Goal: Check status: Check status

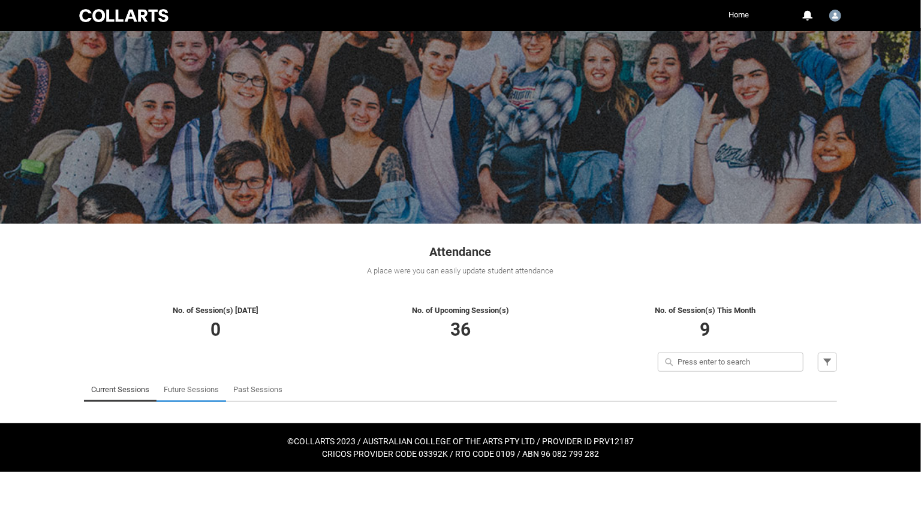
click at [185, 392] on link "Future Sessions" at bounding box center [191, 390] width 55 height 24
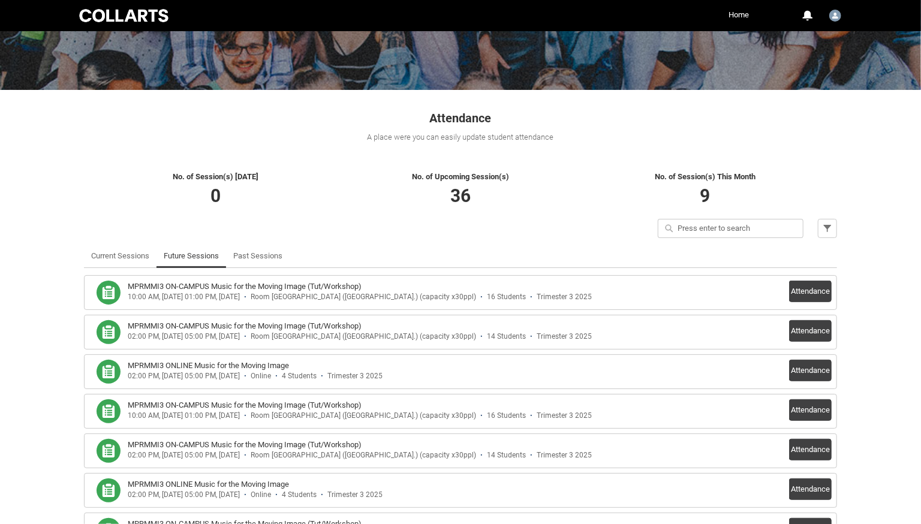
scroll to position [138, 0]
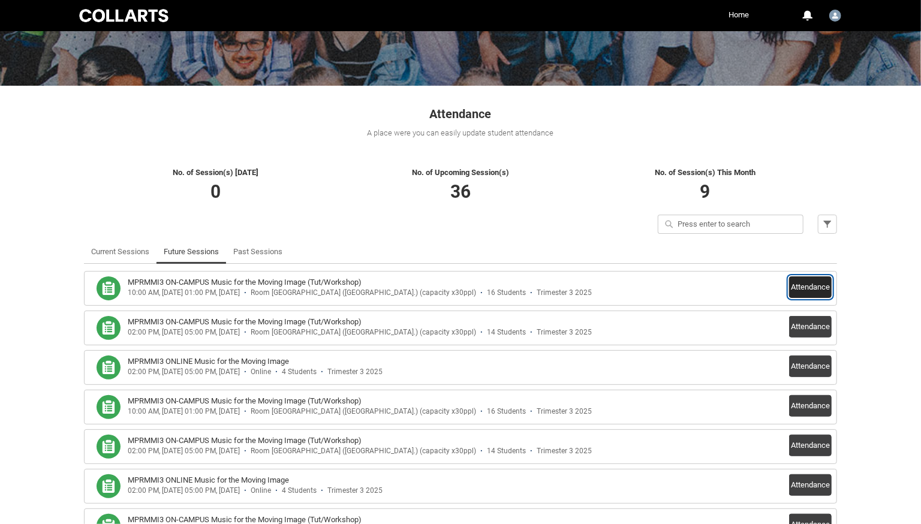
click at [809, 290] on button "Attendance" at bounding box center [810, 288] width 43 height 22
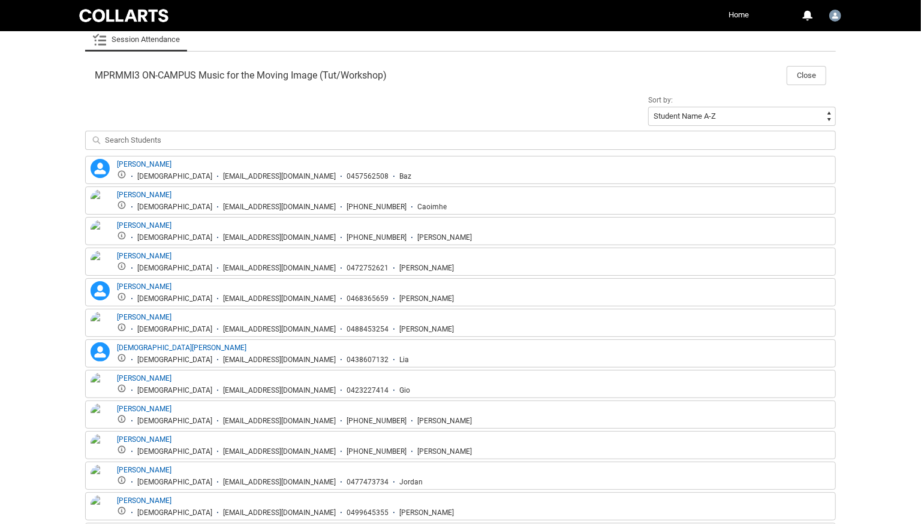
scroll to position [369, 0]
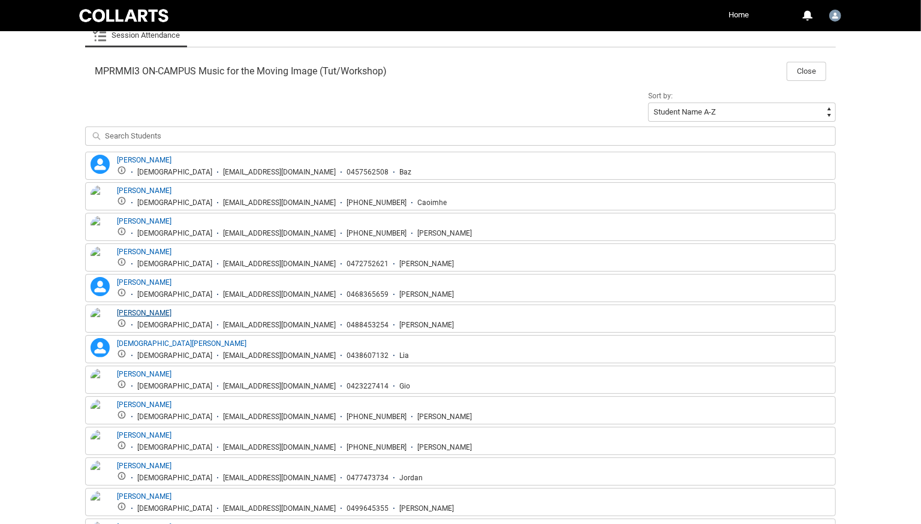
click at [138, 311] on link "[PERSON_NAME]" at bounding box center [144, 313] width 55 height 8
click at [140, 311] on link "[PERSON_NAME]" at bounding box center [144, 313] width 55 height 8
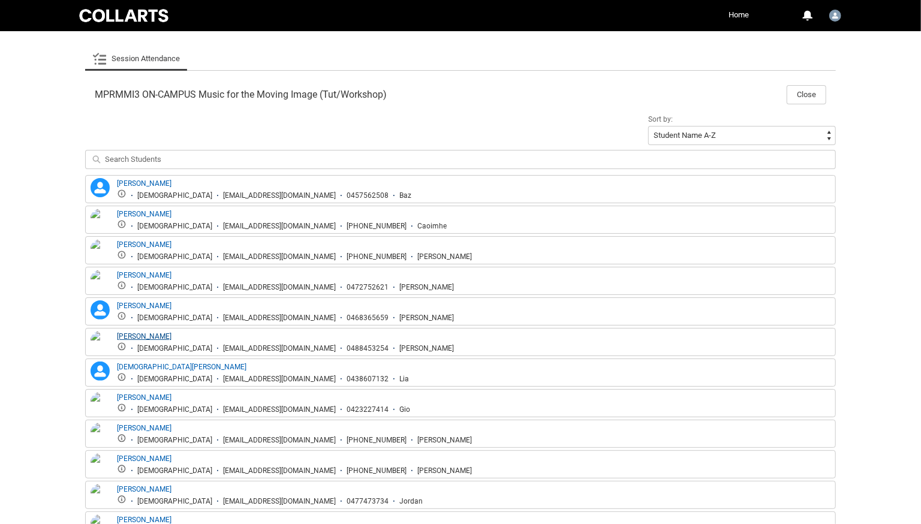
scroll to position [351, 0]
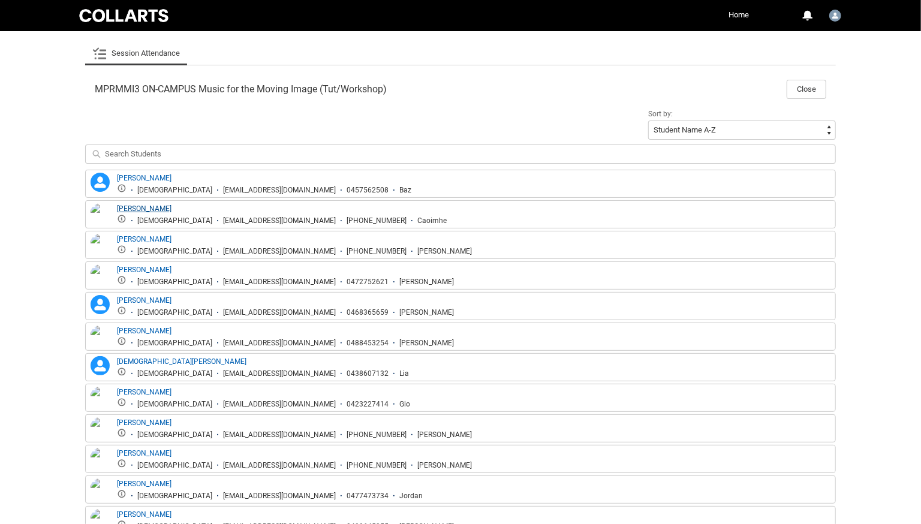
click at [147, 208] on link "[PERSON_NAME]" at bounding box center [144, 209] width 55 height 8
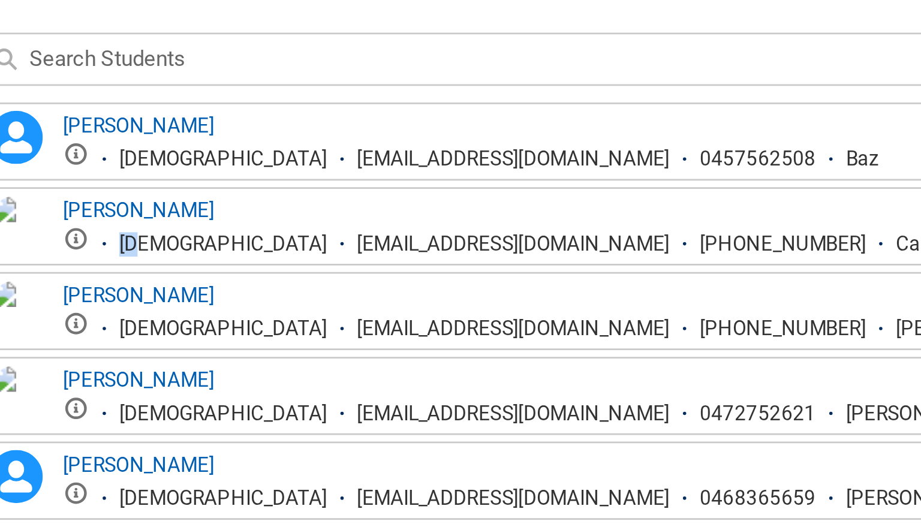
click at [146, 218] on div "[DEMOGRAPHIC_DATA]" at bounding box center [174, 221] width 75 height 9
click at [154, 206] on link "[PERSON_NAME]" at bounding box center [144, 209] width 55 height 8
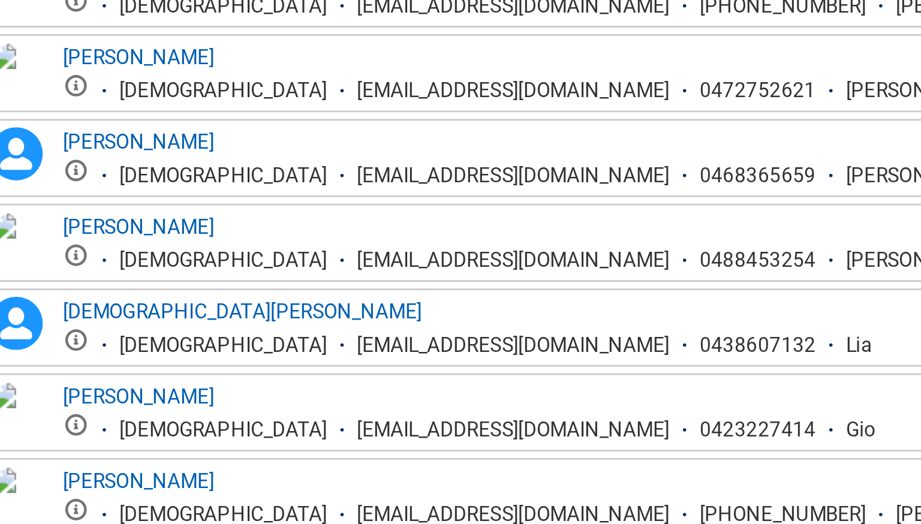
scroll to position [350, 0]
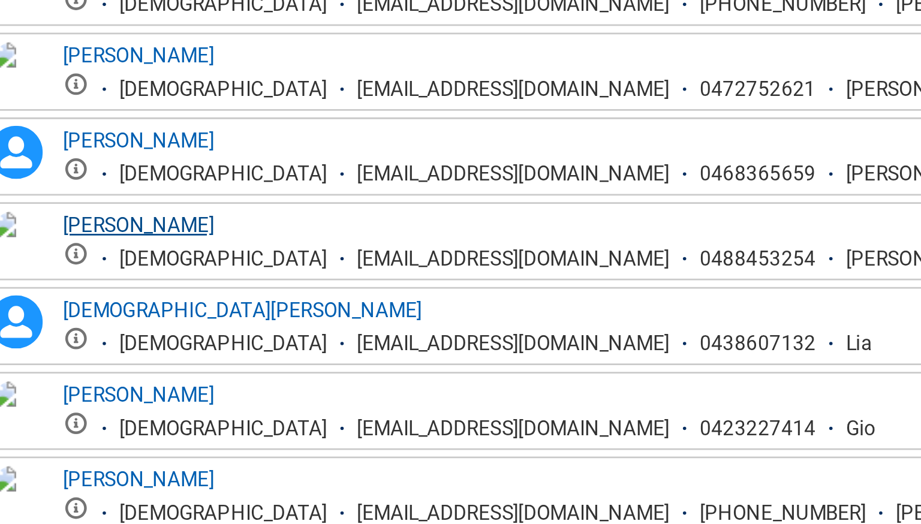
click at [140, 331] on link "[PERSON_NAME]" at bounding box center [144, 331] width 55 height 8
click at [103, 330] on img at bounding box center [100, 339] width 19 height 26
click at [138, 330] on link "[PERSON_NAME]" at bounding box center [144, 331] width 55 height 8
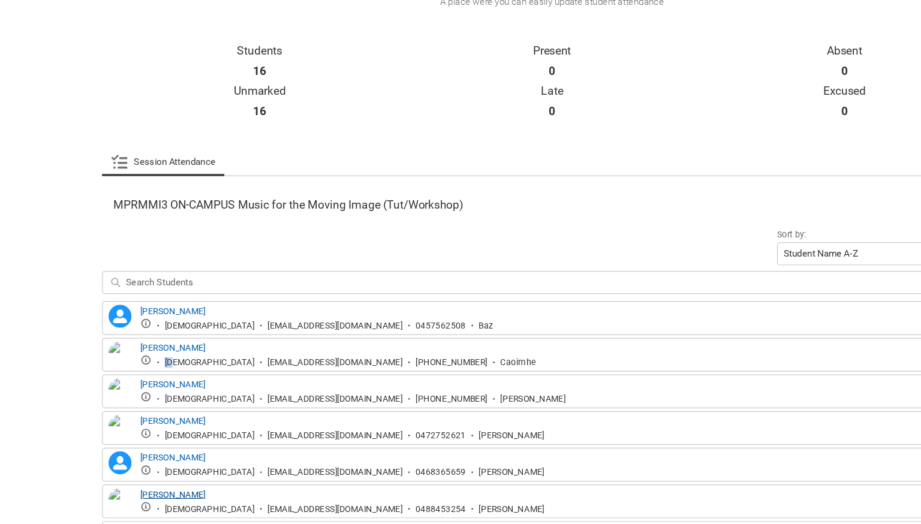
scroll to position [184, 0]
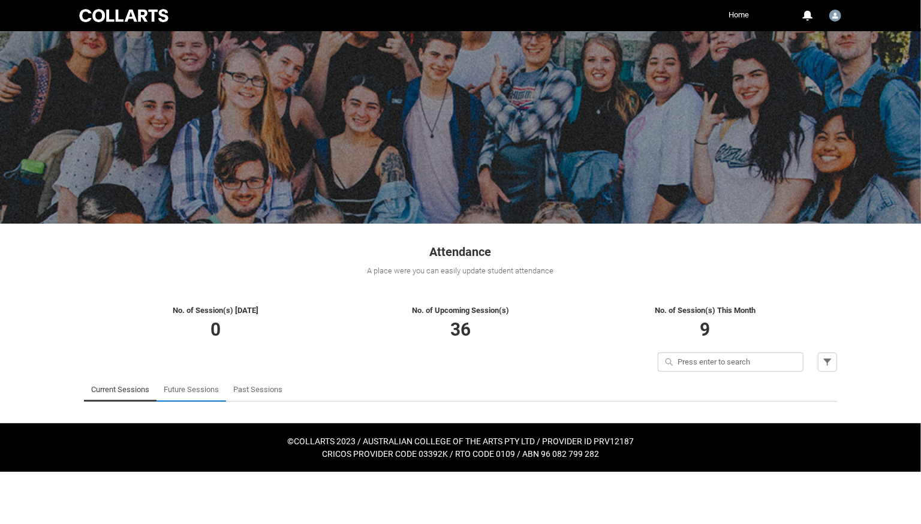
click at [188, 389] on link "Future Sessions" at bounding box center [191, 390] width 55 height 24
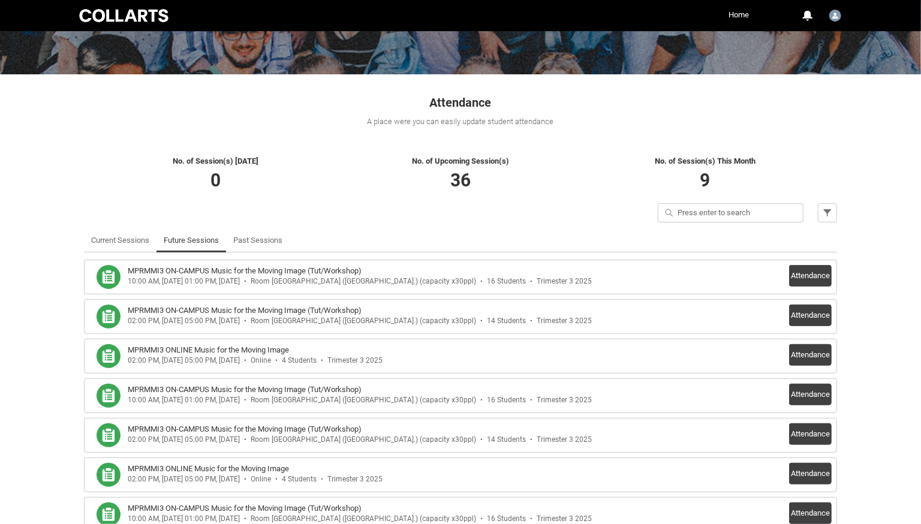
scroll to position [150, 0]
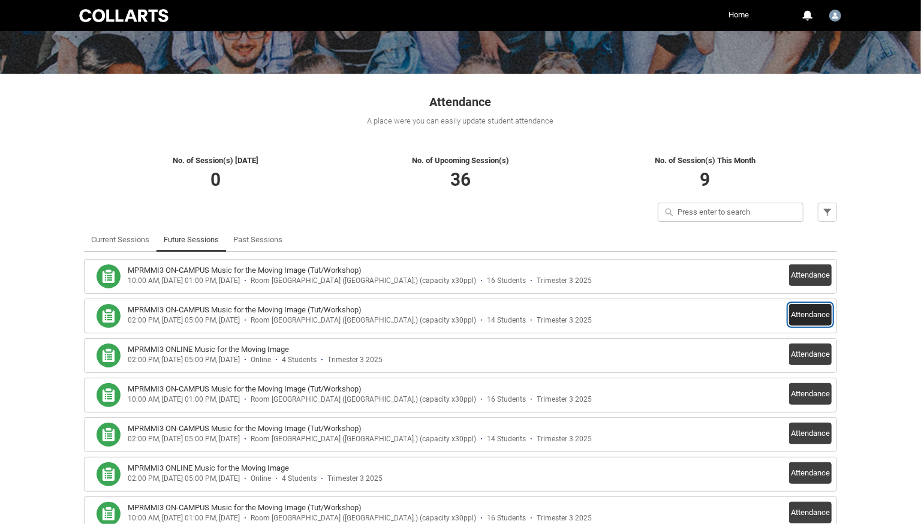
click at [807, 317] on button "Attendance" at bounding box center [810, 315] width 43 height 22
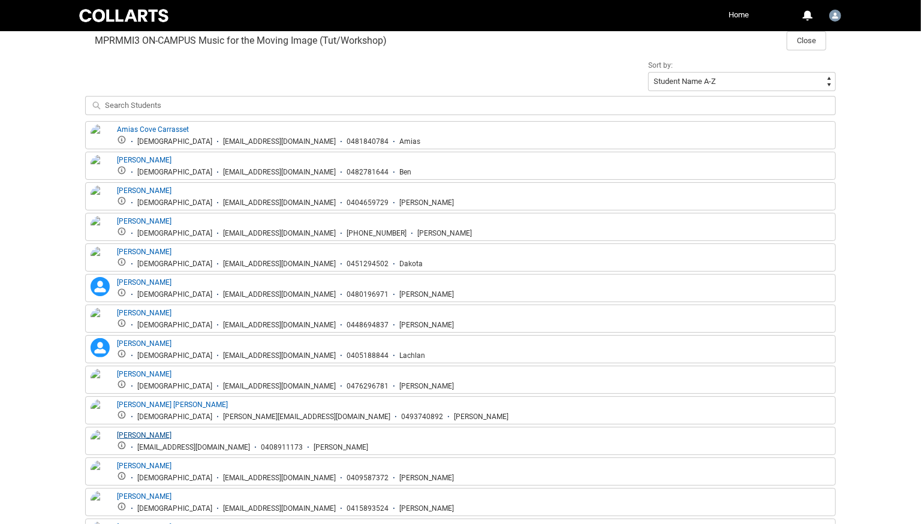
scroll to position [392, 0]
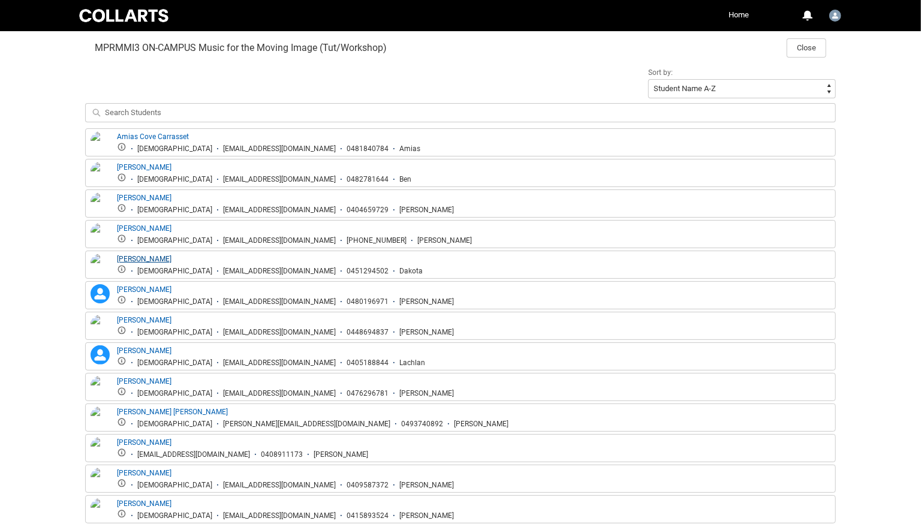
click at [139, 259] on link "Dakota Fick" at bounding box center [144, 259] width 55 height 8
click at [120, 268] on lightning-primitive-icon "button" at bounding box center [122, 269] width 8 height 8
click at [137, 257] on link "Dakota Fick" at bounding box center [144, 259] width 55 height 8
click at [149, 320] on link "Jessica Hemphill" at bounding box center [144, 320] width 55 height 8
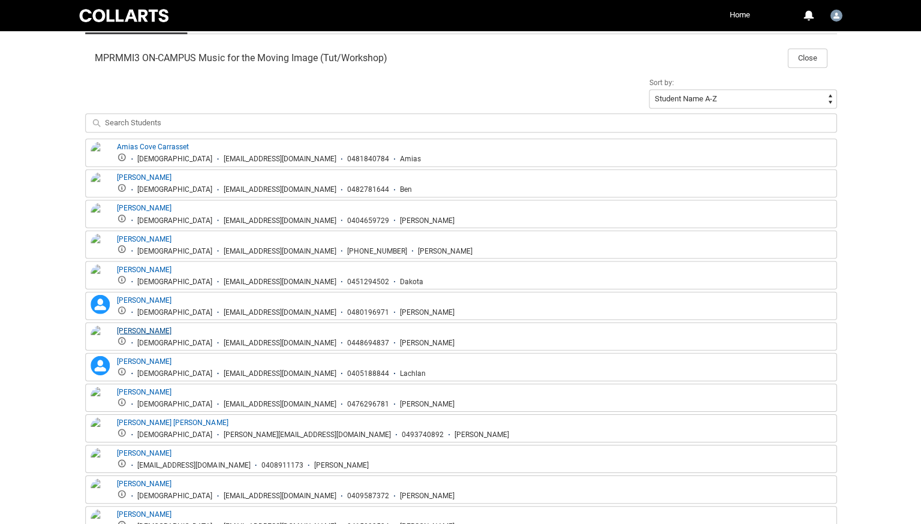
scroll to position [382, 0]
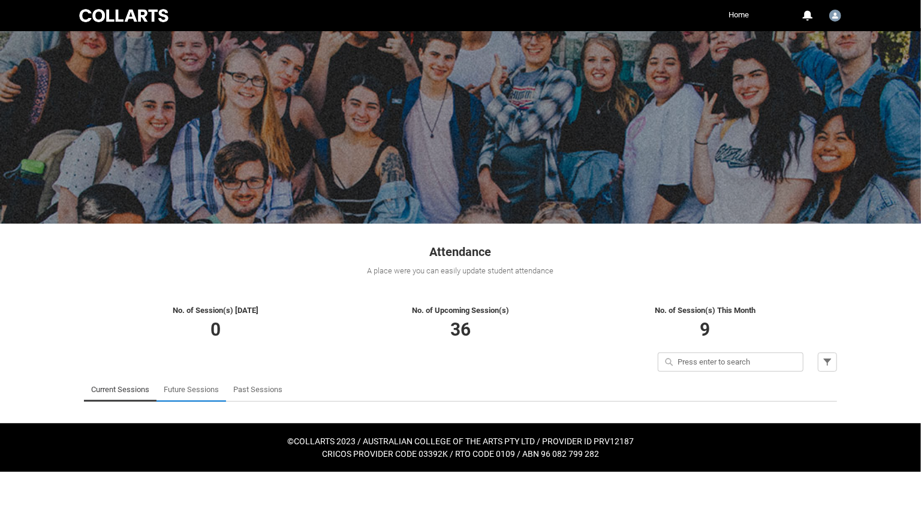
click at [196, 388] on link "Future Sessions" at bounding box center [191, 390] width 55 height 24
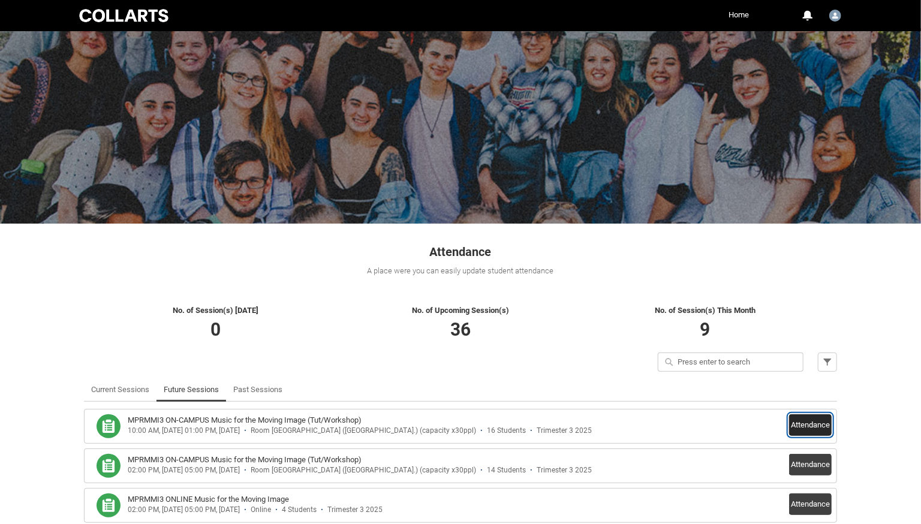
click at [809, 425] on button "Attendance" at bounding box center [810, 426] width 43 height 22
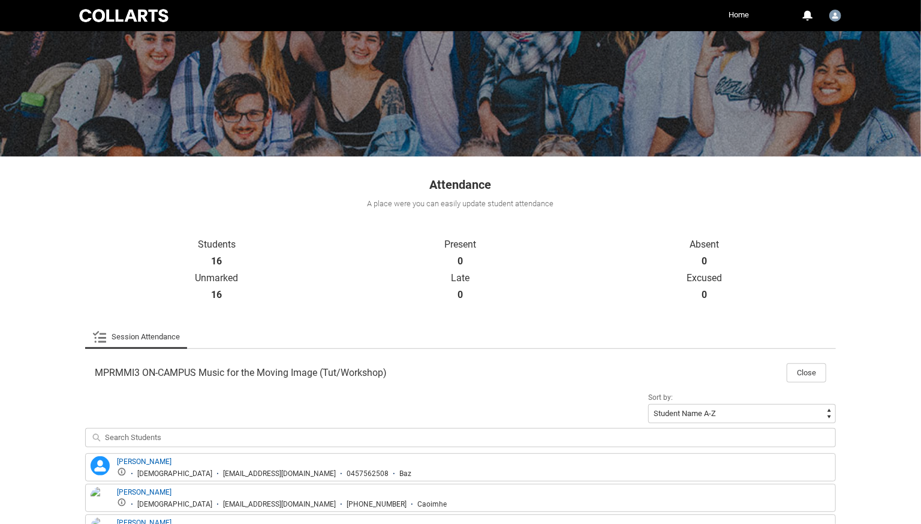
scroll to position [62, 0]
